Goal: Use online tool/utility: Utilize a website feature to perform a specific function

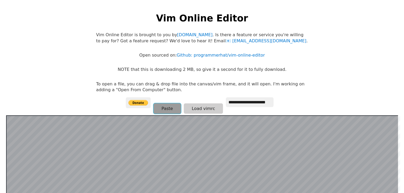
click at [170, 107] on button "Paste" at bounding box center [167, 109] width 27 height 10
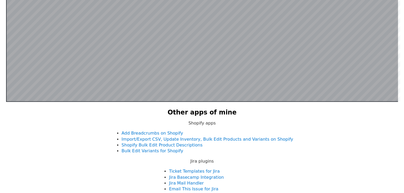
scroll to position [178, 0]
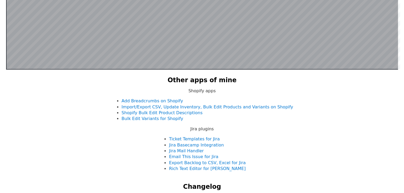
scroll to position [103, 0]
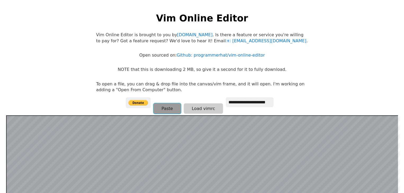
click at [174, 108] on button "Paste" at bounding box center [167, 109] width 27 height 10
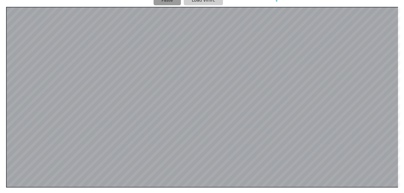
scroll to position [108, 0]
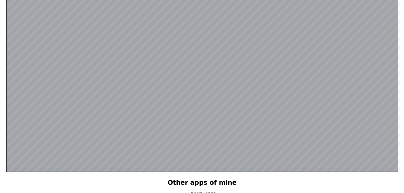
scroll to position [103, 0]
